Goal: Task Accomplishment & Management: Use online tool/utility

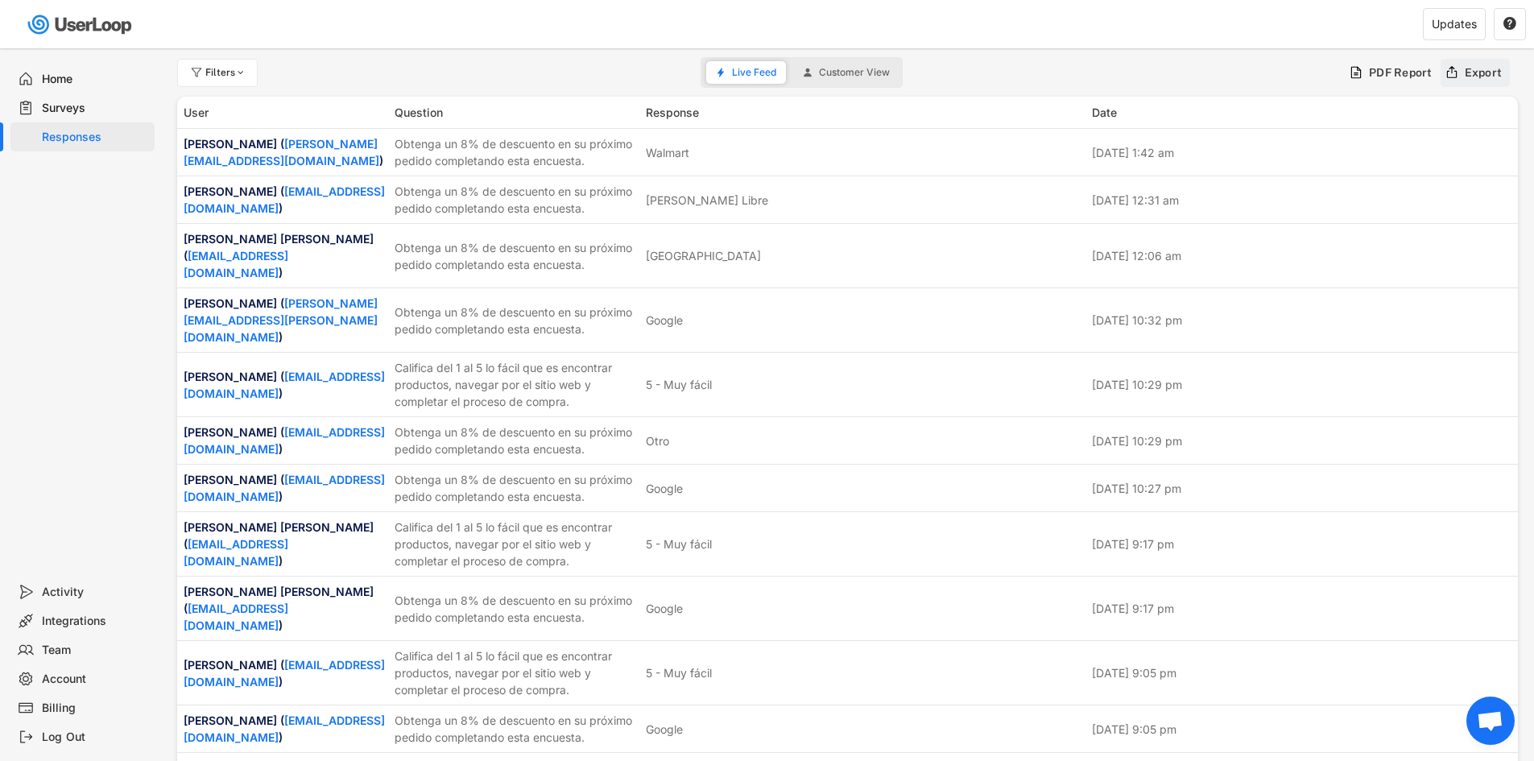
click at [1448, 65] on icon at bounding box center [1452, 72] width 14 height 14
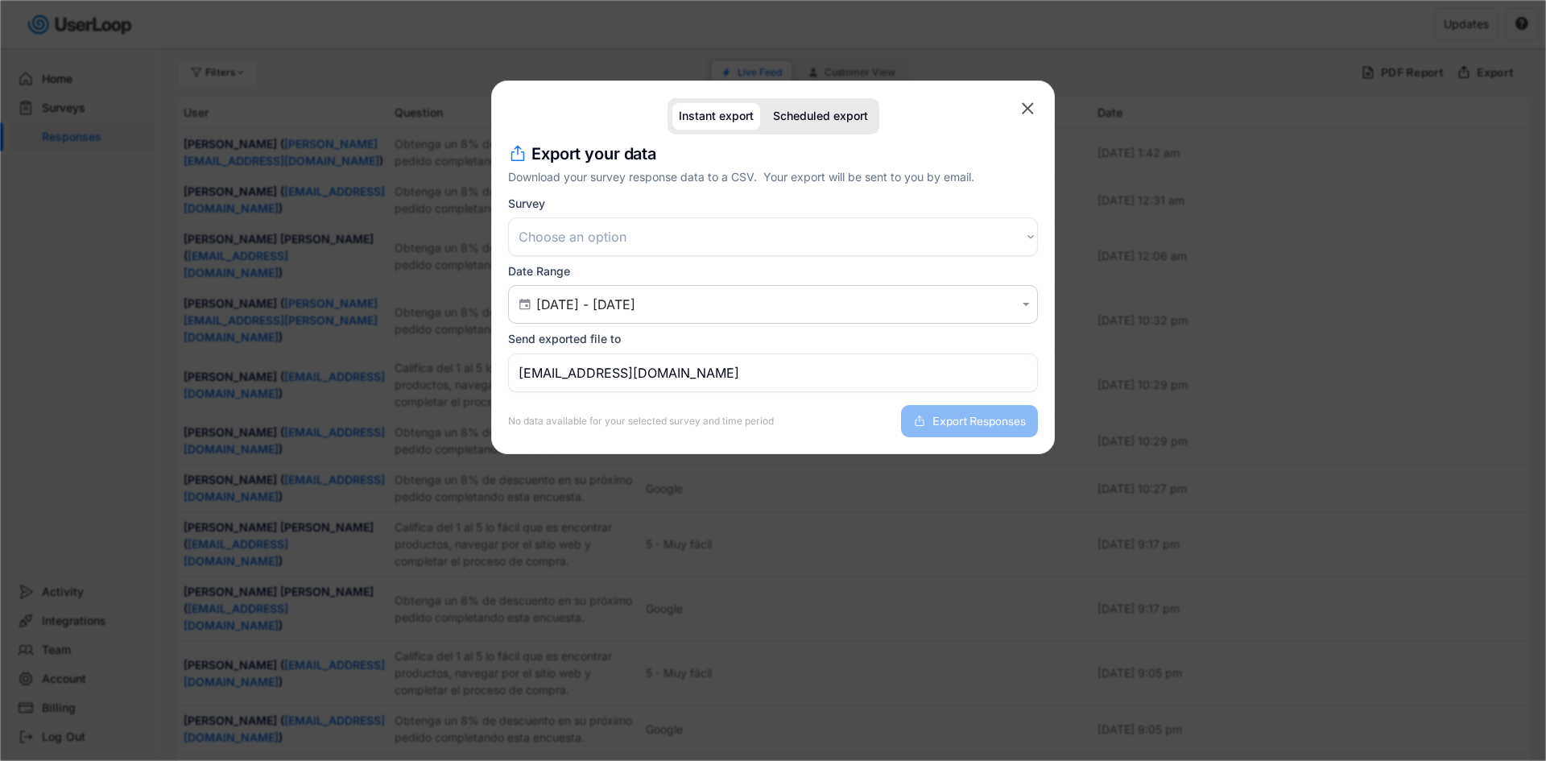
click at [622, 240] on select "Choose an option Encuesta posterior a la compra Encuesta de satisfacción del cl…" at bounding box center [773, 236] width 530 height 39
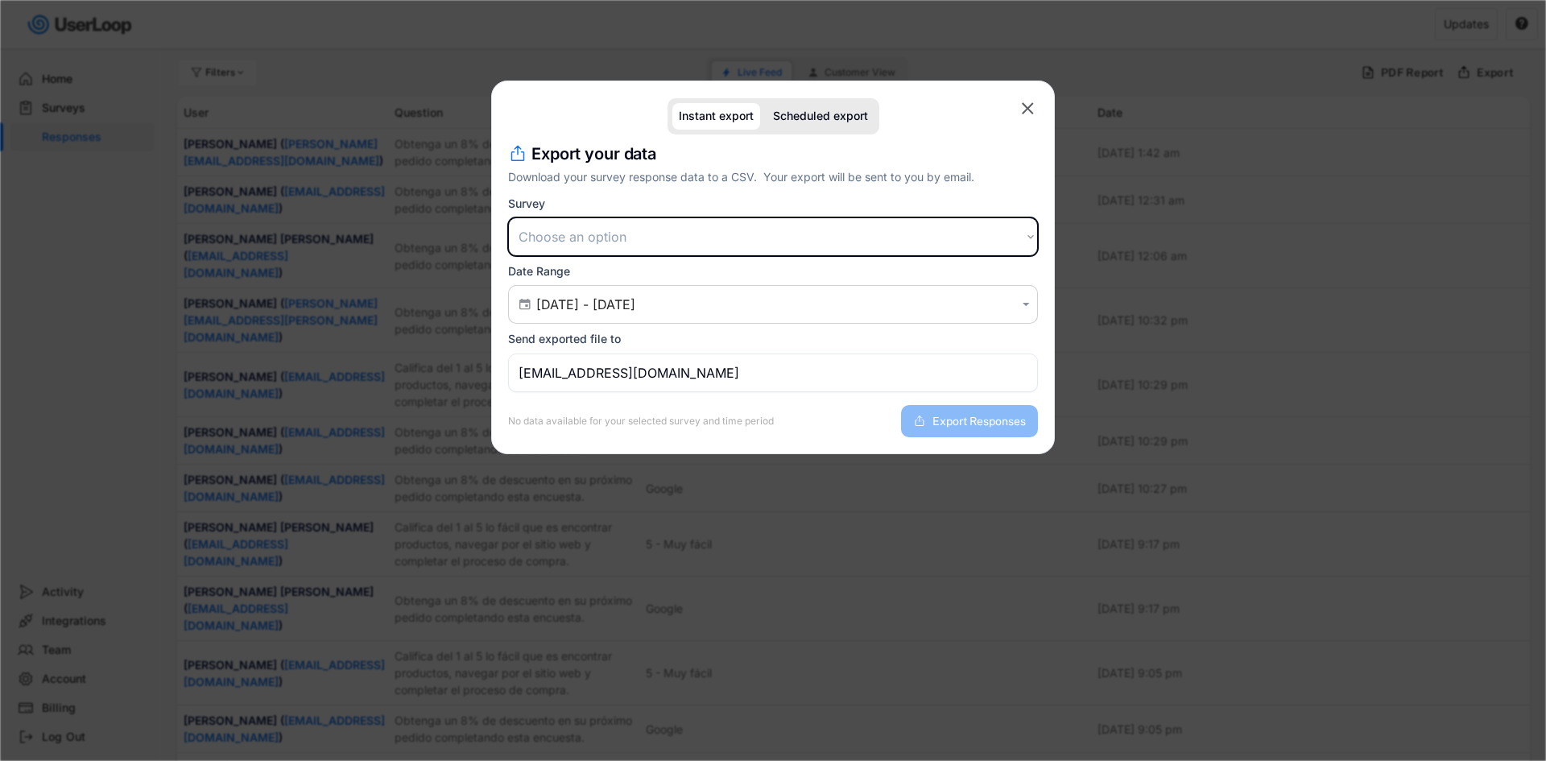
select select ""1348695171700984260__LOOKUP__1709664932539x821373085985881200""
click at [508, 217] on select "Choose an option Encuesta posterior a la compra Encuesta de satisfacción del cl…" at bounding box center [773, 236] width 530 height 39
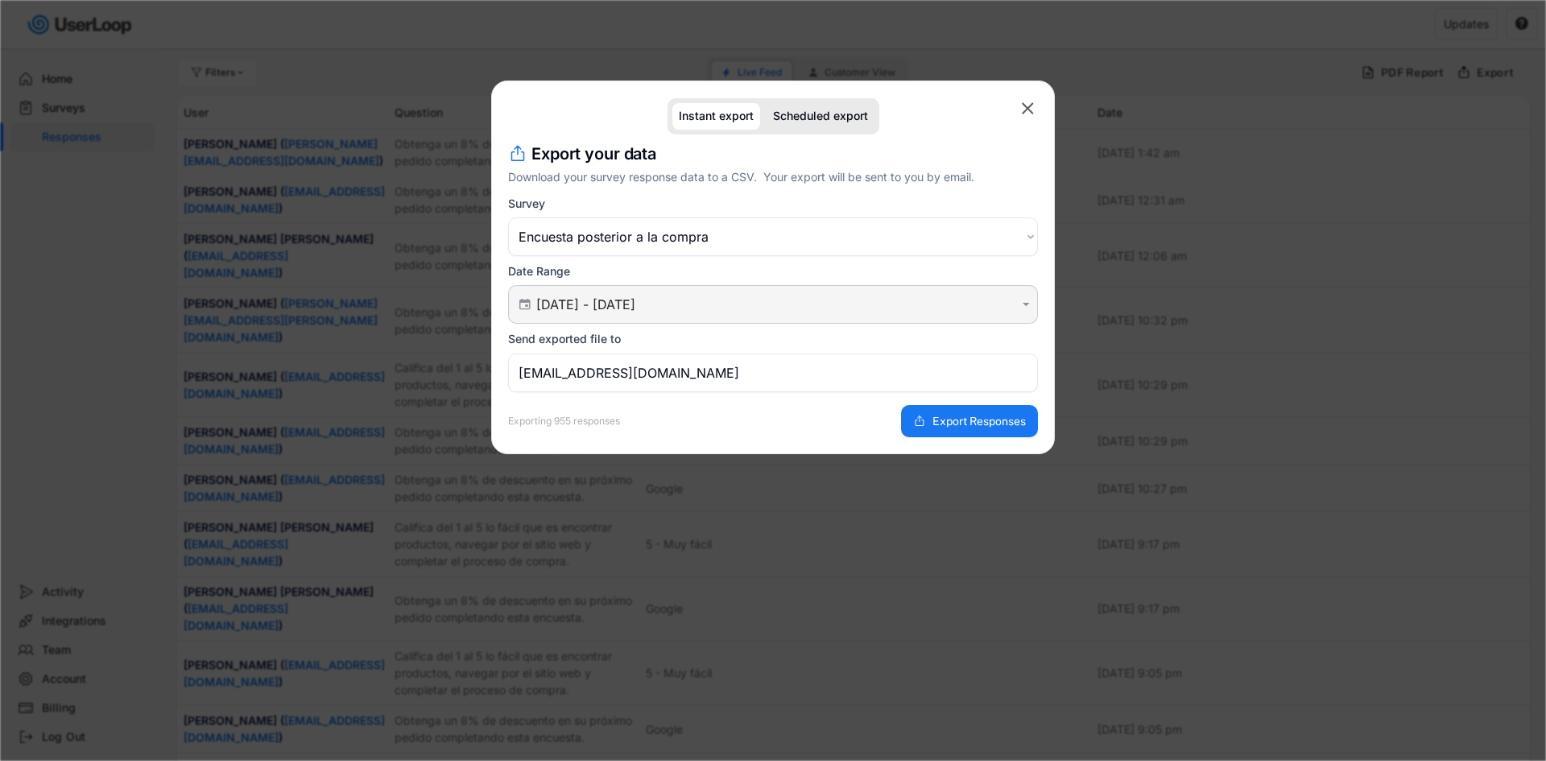
click at [589, 292] on div " [DATE] - [DATE] " at bounding box center [773, 304] width 530 height 39
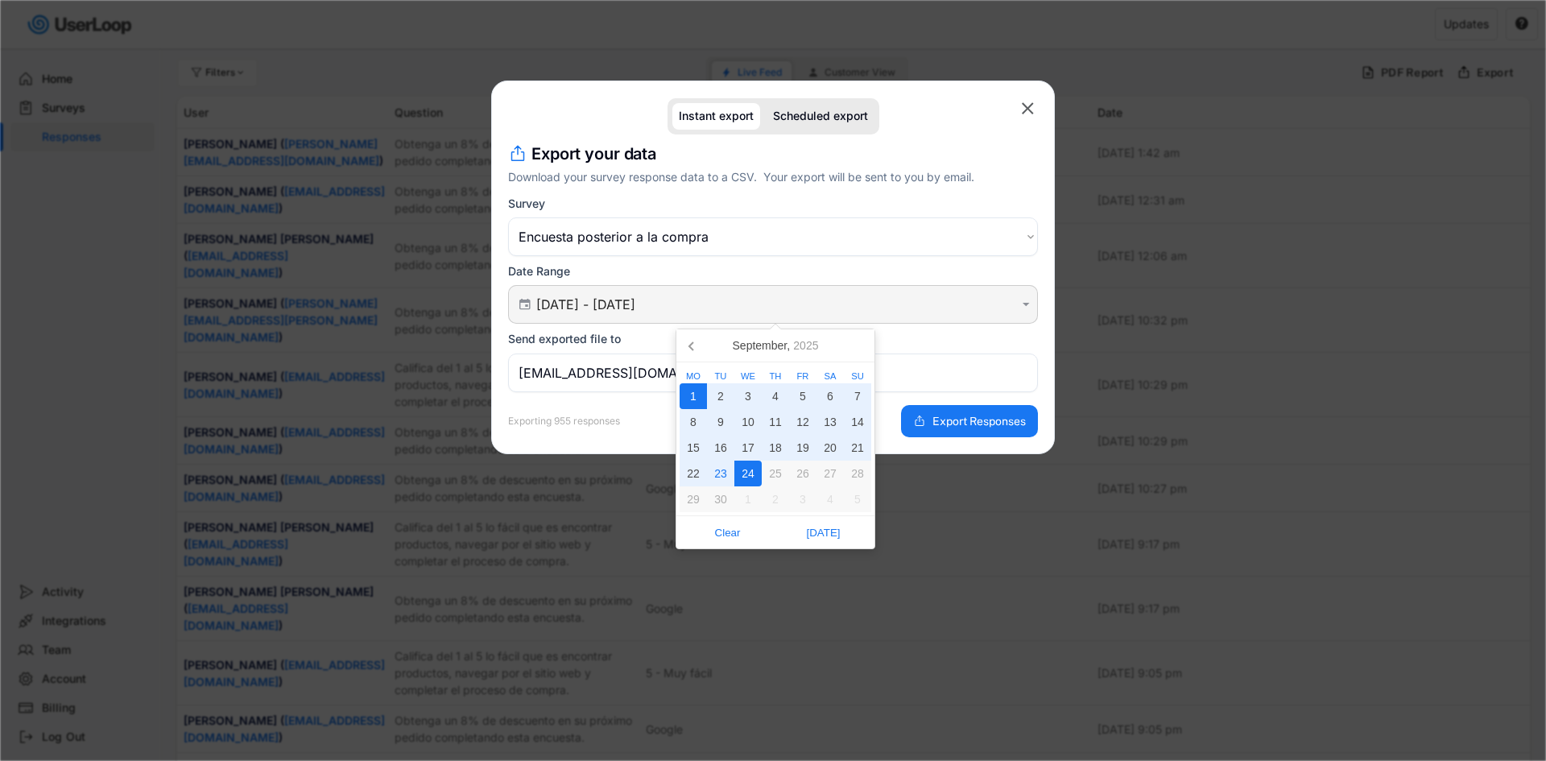
click at [591, 304] on input "[DATE] - [DATE]" at bounding box center [775, 304] width 478 height 16
click at [698, 444] on div "15" at bounding box center [693, 448] width 27 height 26
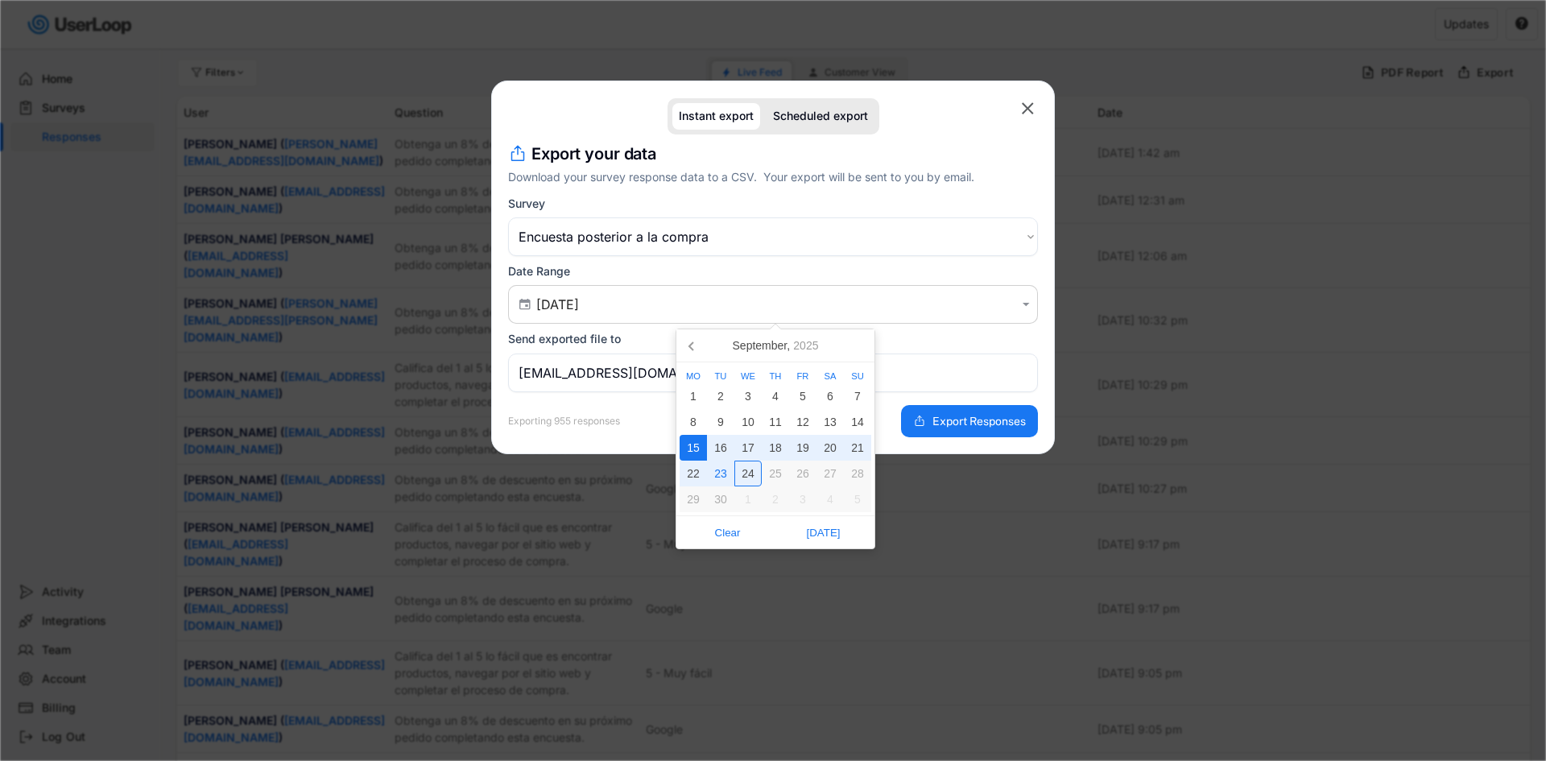
click at [750, 465] on div "24" at bounding box center [747, 474] width 27 height 26
type input "[DATE] - [DATE]"
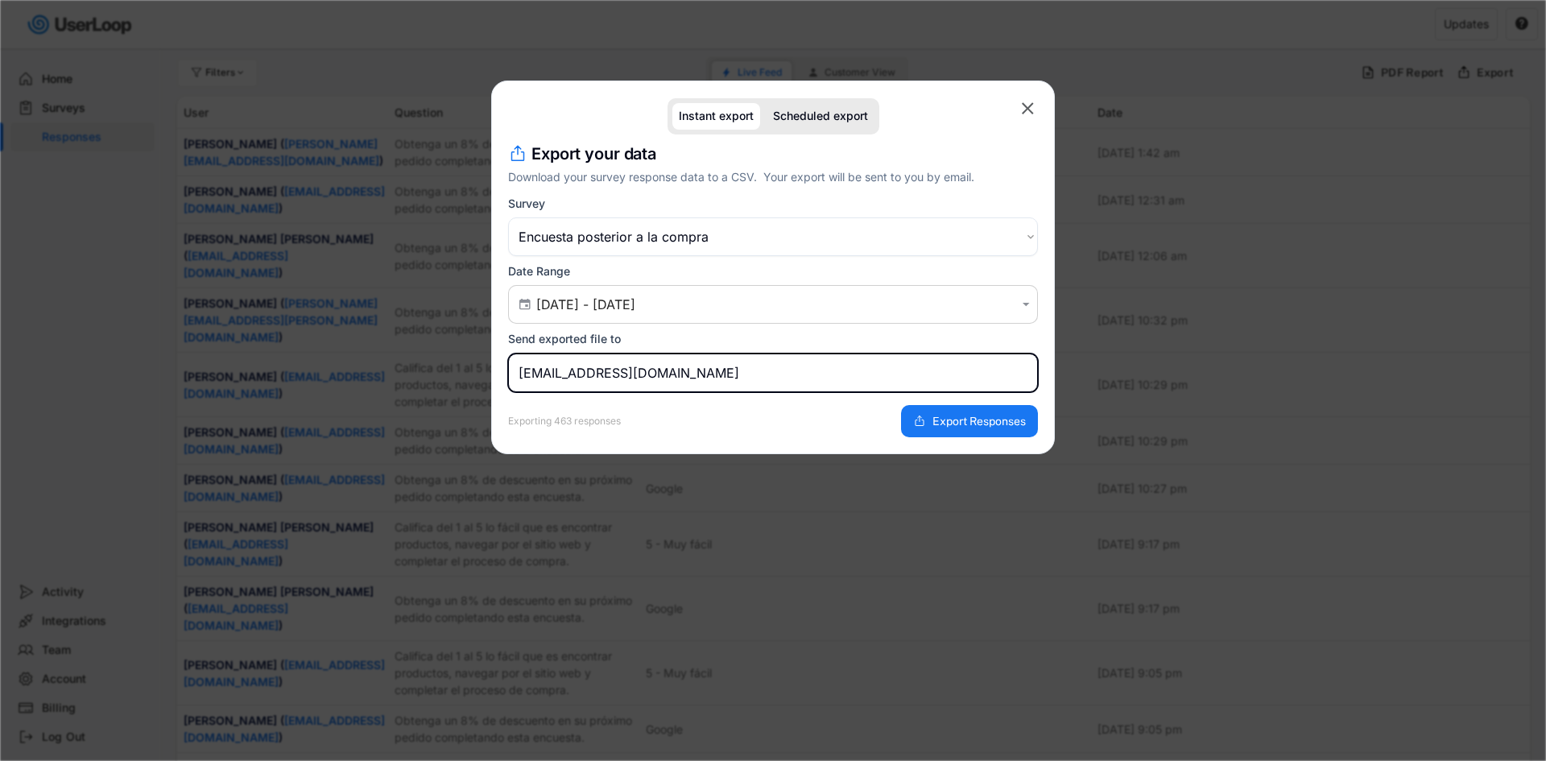
drag, startPoint x: 688, startPoint y: 382, endPoint x: 91, endPoint y: 384, distance: 596.7
click at [92, 384] on body "missing element 10% 10% 0% 0% Filters Live Feed Customer View PDF Report Export…" at bounding box center [773, 380] width 1546 height 761
type input "[PERSON_NAME][EMAIL_ADDRESS][DOMAIN_NAME]"
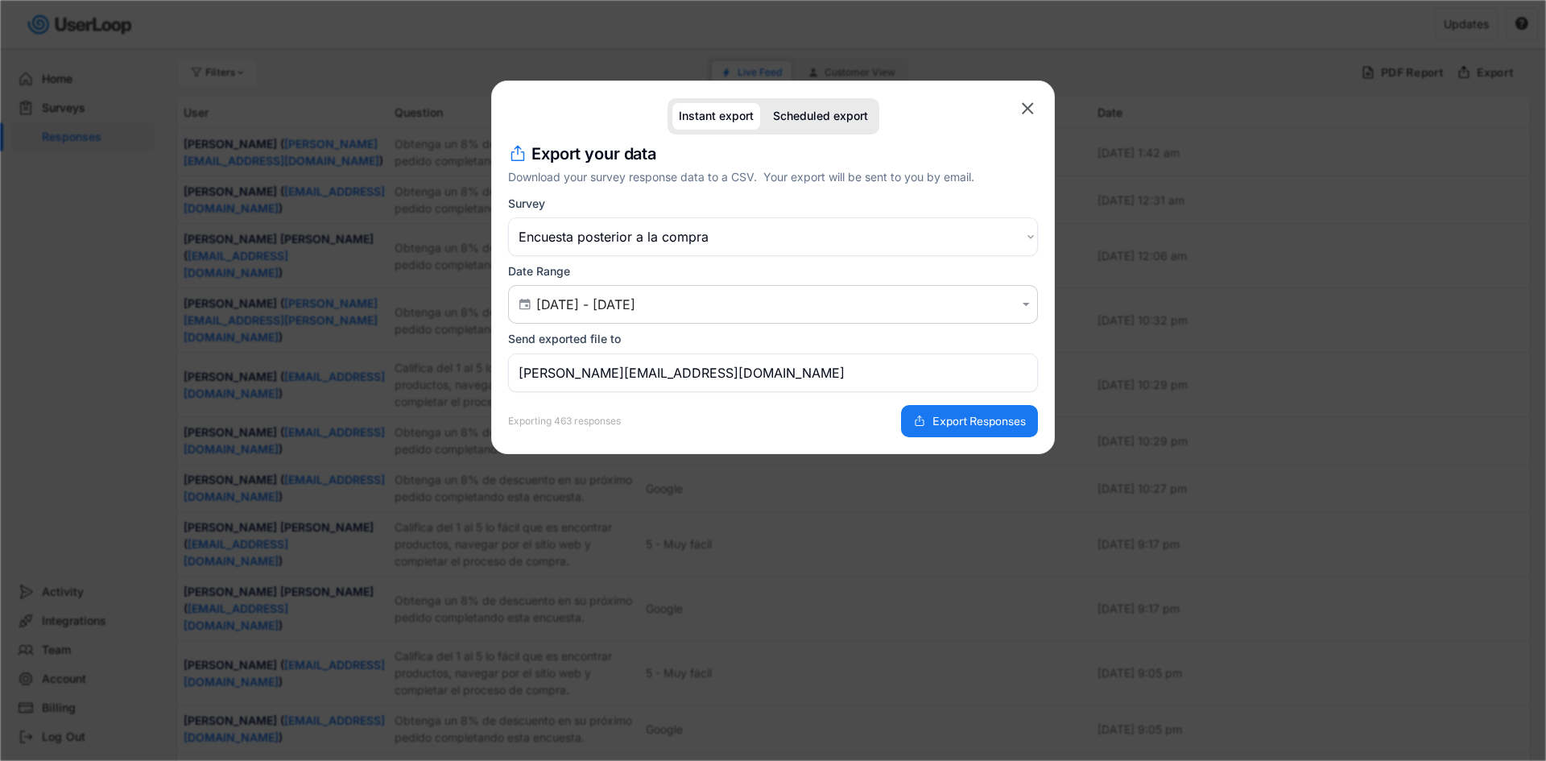
click at [664, 439] on div "Instant export Scheduled export  missing element Export your data Download you…" at bounding box center [773, 268] width 564 height 374
click at [982, 418] on span "Export Responses" at bounding box center [978, 420] width 93 height 11
